Goal: Information Seeking & Learning: Learn about a topic

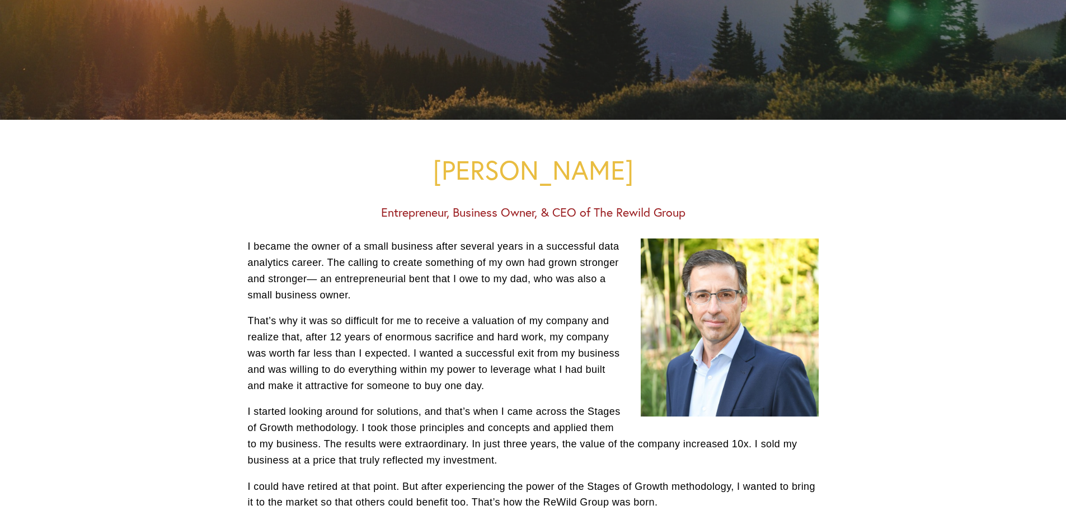
scroll to position [224, 0]
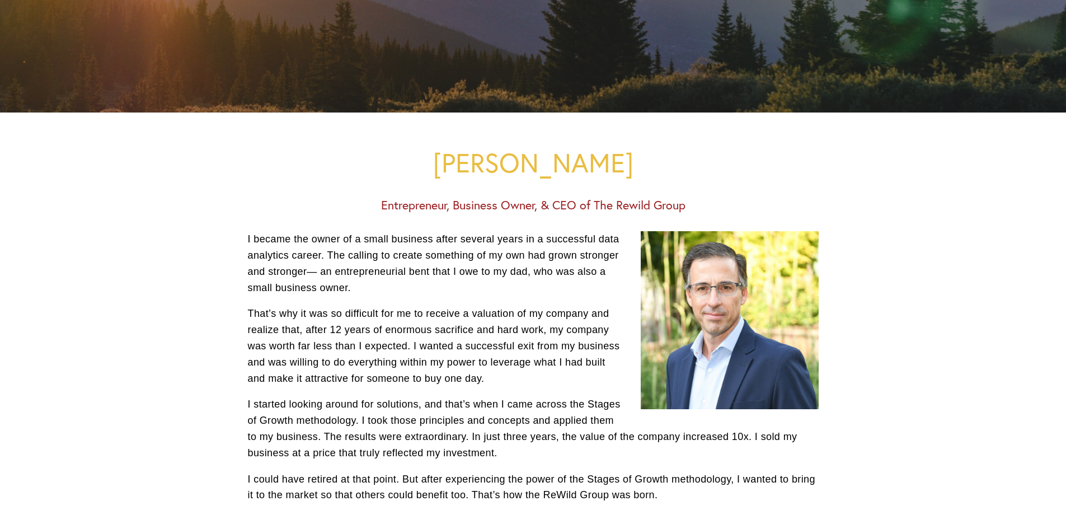
drag, startPoint x: 709, startPoint y: 309, endPoint x: 620, endPoint y: 205, distance: 137.0
click at [620, 205] on h3 "Entrepreneur, Business Owner, & CEO of The Rewild Group" at bounding box center [533, 205] width 571 height 15
drag, startPoint x: 701, startPoint y: 276, endPoint x: 629, endPoint y: 305, distance: 77.3
click at [629, 305] on div "I became the owner of a small business after several years in a successful data…" at bounding box center [533, 486] width 571 height 510
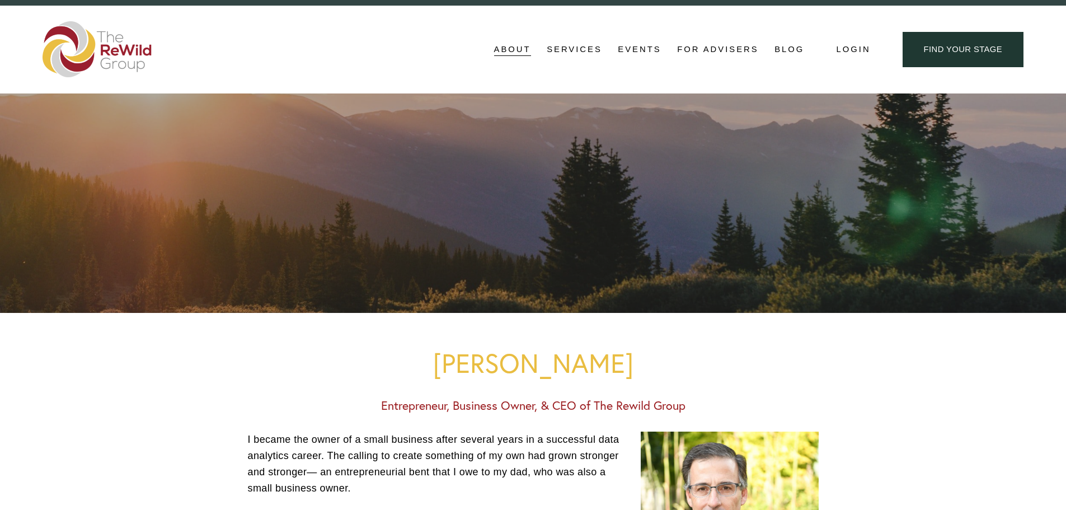
scroll to position [0, 0]
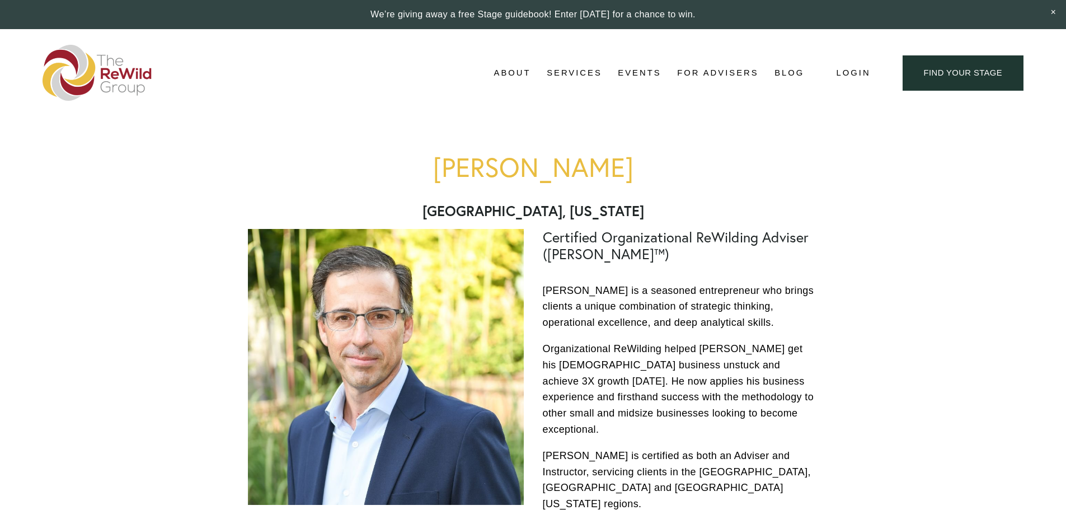
drag, startPoint x: 313, startPoint y: 371, endPoint x: 252, endPoint y: 290, distance: 100.3
click at [252, 290] on div at bounding box center [386, 367] width 276 height 276
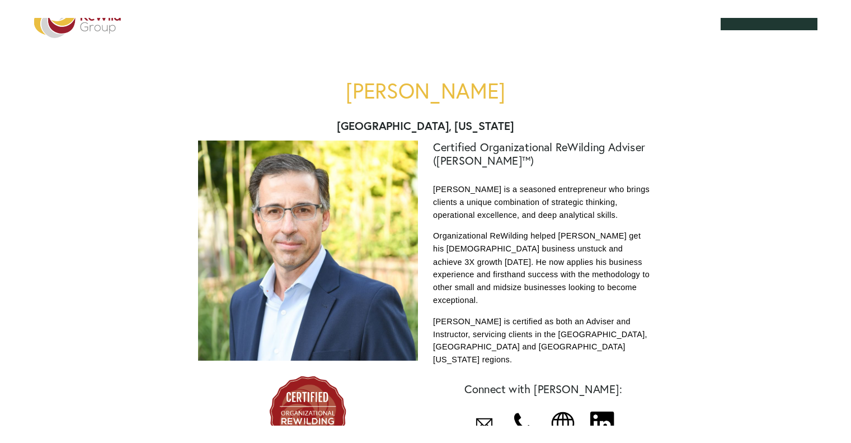
scroll to position [56, 0]
